Goal: Task Accomplishment & Management: Manage account settings

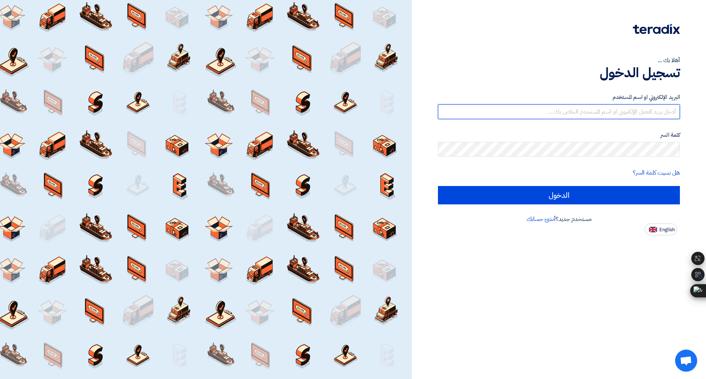
click at [549, 118] on input "text" at bounding box center [559, 111] width 242 height 15
type input "[PERSON_NAME][EMAIL_ADDRESS][DOMAIN_NAME]"
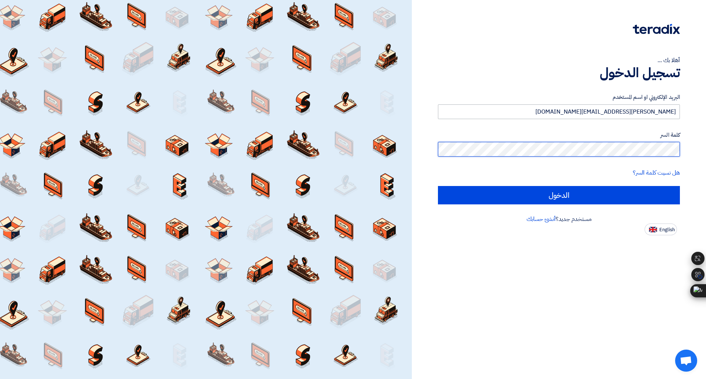
click at [438, 186] on input "الدخول" at bounding box center [559, 195] width 242 height 18
type input "Sign in"
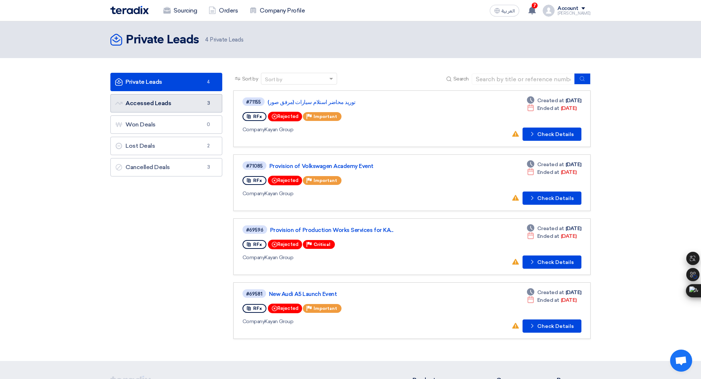
click at [171, 107] on link "Accessed Leads Accessed Leads 3" at bounding box center [166, 103] width 112 height 18
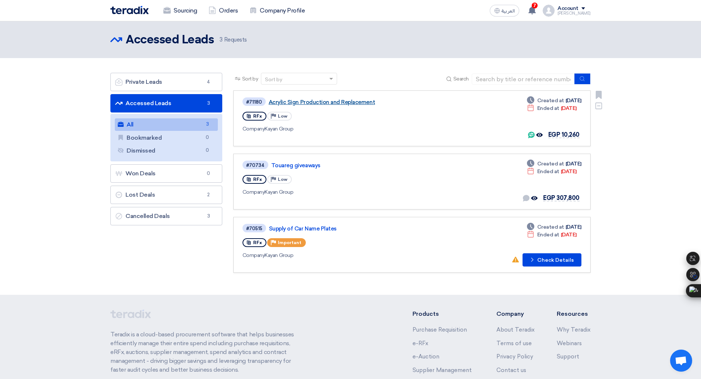
click at [317, 102] on link "Acrylic Sign Production and Replacement" at bounding box center [360, 102] width 184 height 7
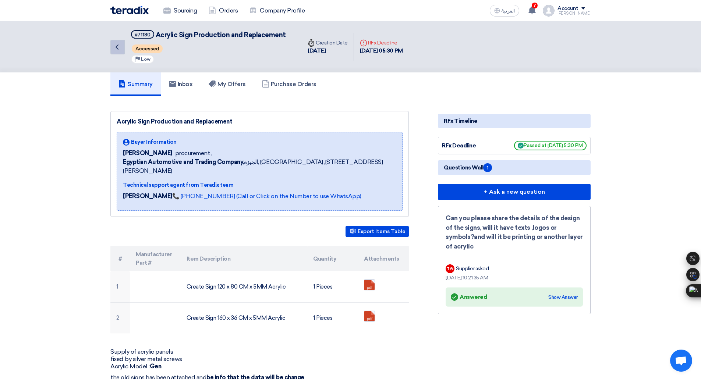
click at [118, 48] on icon "Back" at bounding box center [117, 47] width 9 height 9
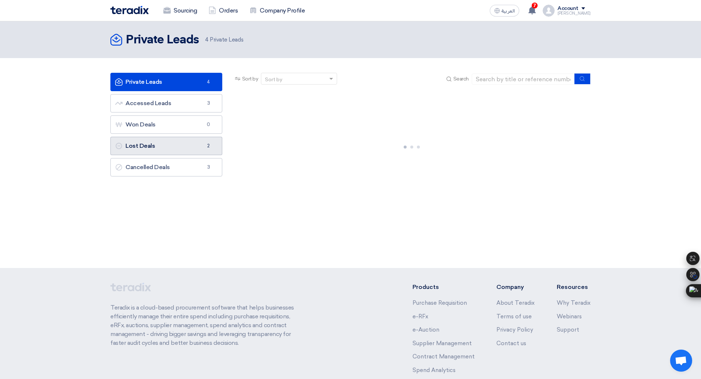
click at [191, 143] on link "Lost Deals Lost Deals 2" at bounding box center [166, 146] width 112 height 18
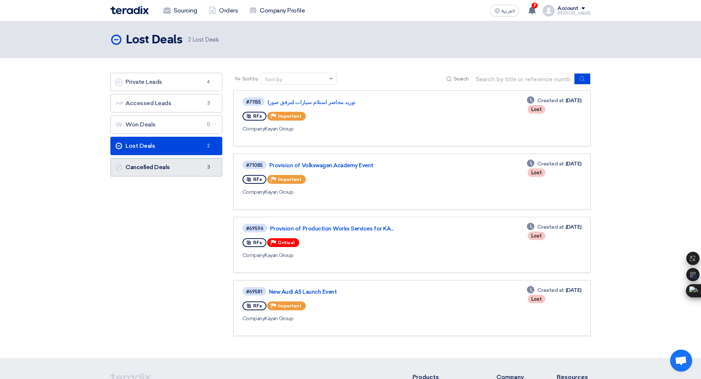
click at [193, 166] on link "Cancelled Deals Cancelled Deals 3" at bounding box center [166, 167] width 112 height 18
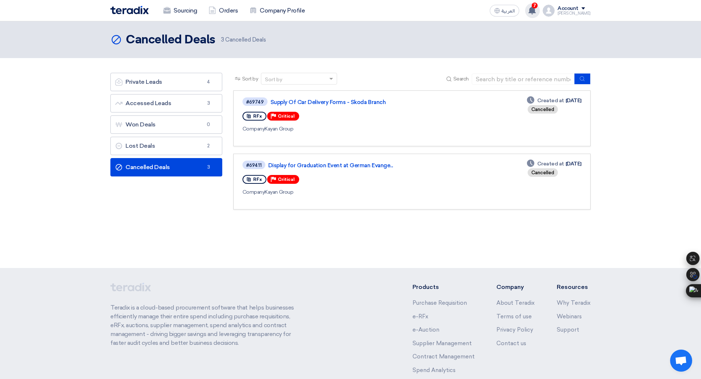
click at [535, 13] on use at bounding box center [531, 10] width 7 height 8
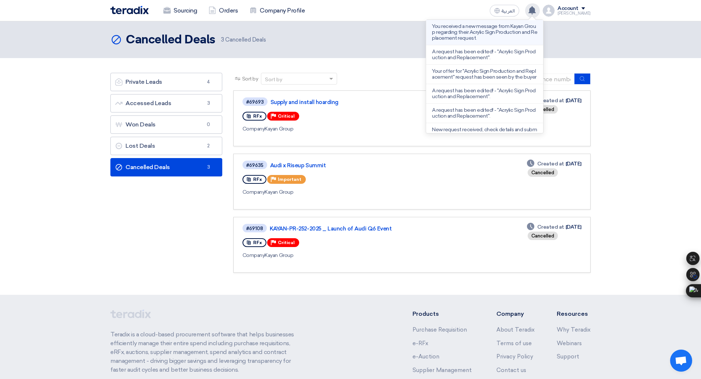
click at [482, 31] on p "You received a new message from Kayan Group regarding their Acrylic Sign Produc…" at bounding box center [484, 33] width 105 height 18
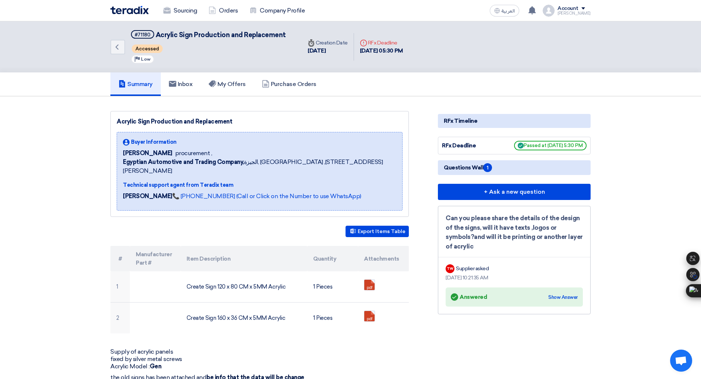
click at [490, 169] on span "1" at bounding box center [487, 167] width 9 height 9
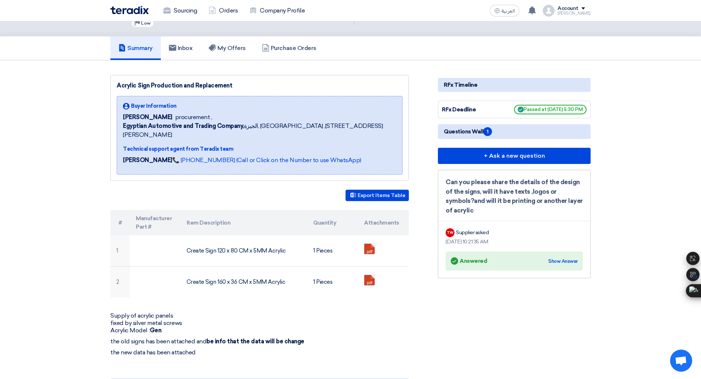
scroll to position [5, 0]
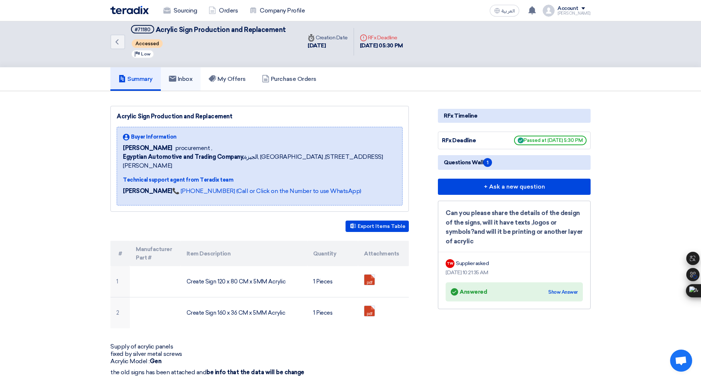
click at [192, 88] on link "Inbox" at bounding box center [181, 79] width 40 height 24
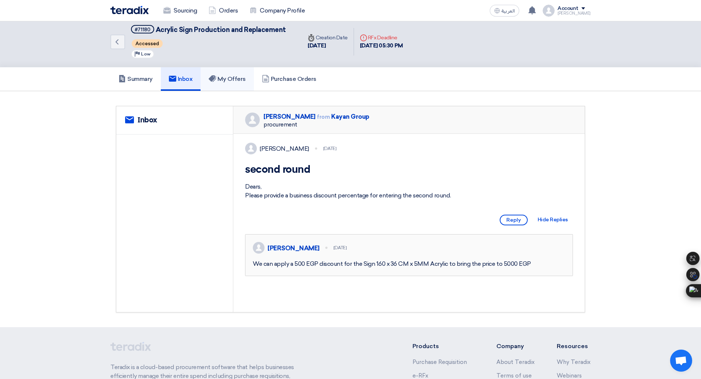
click at [220, 86] on link "My Offers" at bounding box center [226, 79] width 53 height 24
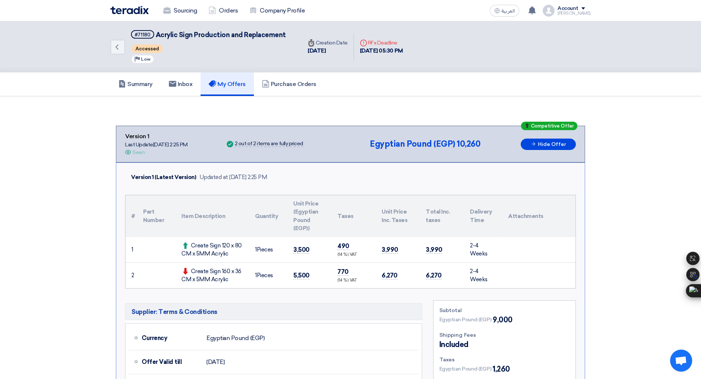
click at [579, 14] on div "[PERSON_NAME]" at bounding box center [573, 13] width 33 height 4
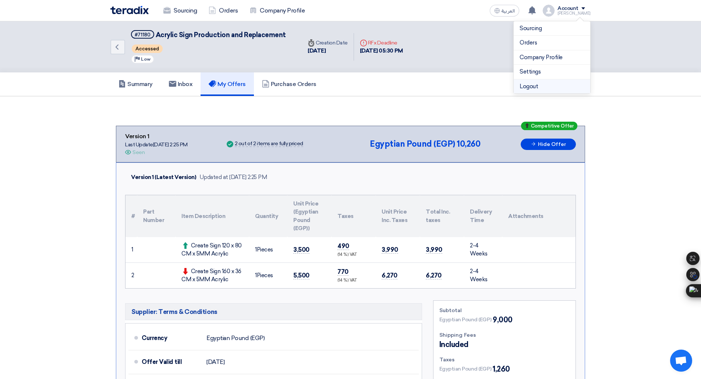
click at [553, 92] on li "Logout" at bounding box center [551, 86] width 76 height 14
